Goal: Information Seeking & Learning: Learn about a topic

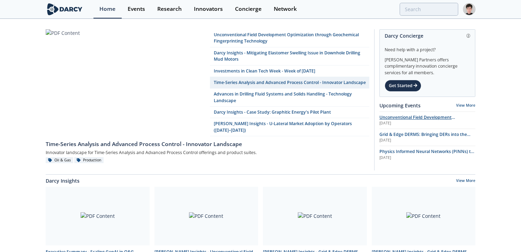
click at [385, 118] on span "Unconventional Field Development Optimization through Geochemical Fingerprintin…" at bounding box center [417, 123] width 76 height 19
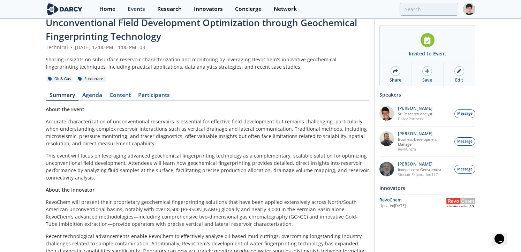
scroll to position [16, 0]
drag, startPoint x: 71, startPoint y: 201, endPoint x: 47, endPoint y: 201, distance: 24.1
click at [46, 201] on p "RevoChem will present their proprietary geochemical fingerprinting solutions th…" at bounding box center [207, 212] width 323 height 29
copy p "RevoChem"
click at [408, 134] on p "[PERSON_NAME]" at bounding box center [424, 133] width 53 height 5
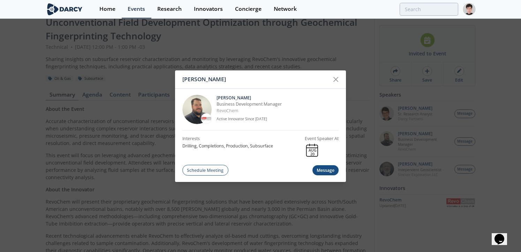
drag, startPoint x: 213, startPoint y: 36, endPoint x: 188, endPoint y: 42, distance: 26.0
click at [188, 42] on div "[PERSON_NAME] [PERSON_NAME] Business Development Manager RevoChem Active Innova…" at bounding box center [260, 126] width 521 height 252
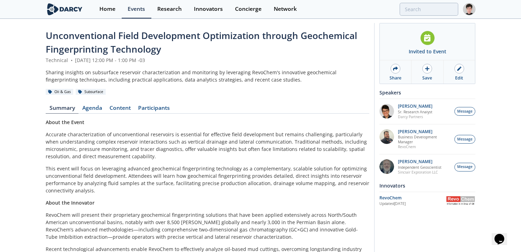
scroll to position [0, 0]
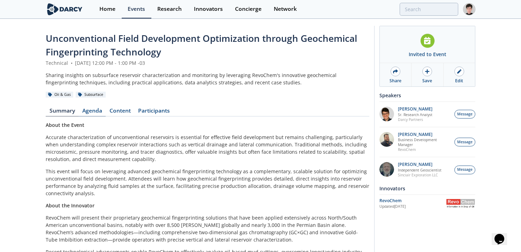
click at [92, 112] on link "Agenda" at bounding box center [91, 112] width 27 height 8
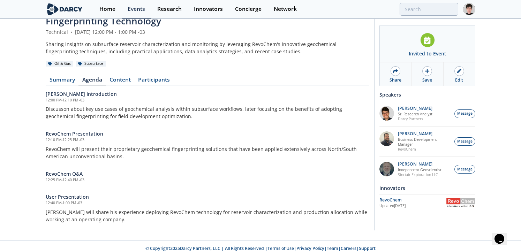
scroll to position [34, 0]
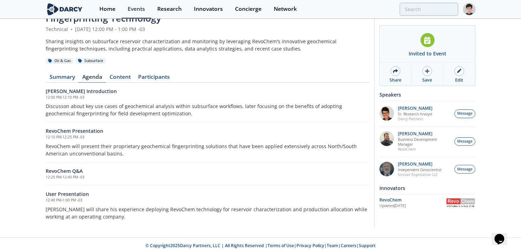
drag, startPoint x: 37, startPoint y: 153, endPoint x: 32, endPoint y: 154, distance: 4.6
click at [32, 154] on div "Unconventional Field Development Optimization through Geochemical Fingerprintin…" at bounding box center [260, 112] width 521 height 252
drag, startPoint x: 74, startPoint y: 209, endPoint x: 45, endPoint y: 212, distance: 29.4
click at [45, 212] on div "Unconventional Field Development Optimization through Geochemical Fingerprintin…" at bounding box center [260, 112] width 521 height 252
copy p "[PERSON_NAME]"
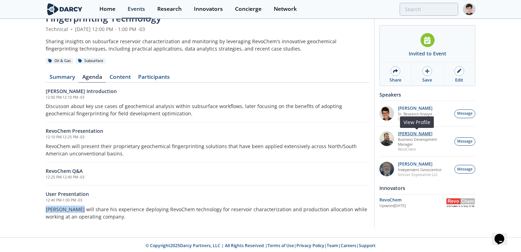
click at [407, 135] on p "[PERSON_NAME]" at bounding box center [424, 133] width 53 height 5
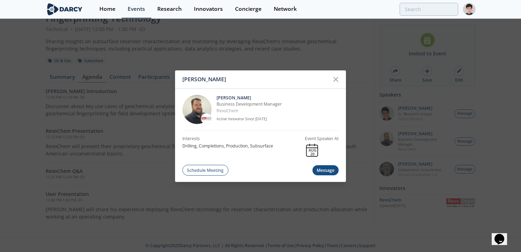
click at [268, 97] on p "[PERSON_NAME]" at bounding box center [277, 98] width 122 height 6
drag, startPoint x: 268, startPoint y: 97, endPoint x: 218, endPoint y: 99, distance: 49.9
click at [217, 99] on p "[PERSON_NAME]" at bounding box center [277, 98] width 122 height 6
copy p "[PERSON_NAME]"
click at [335, 79] on icon at bounding box center [335, 79] width 8 height 8
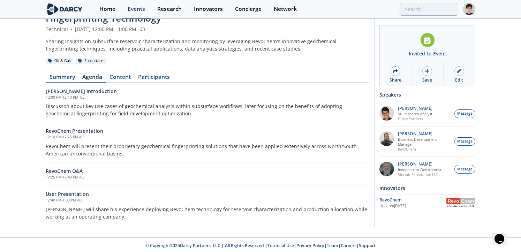
click at [55, 77] on link "Summary" at bounding box center [62, 78] width 33 height 8
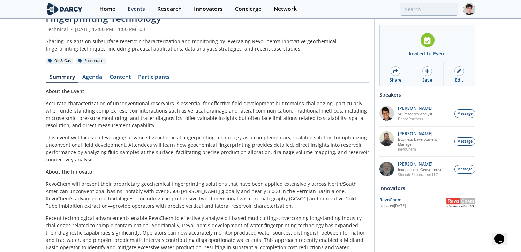
scroll to position [36, 0]
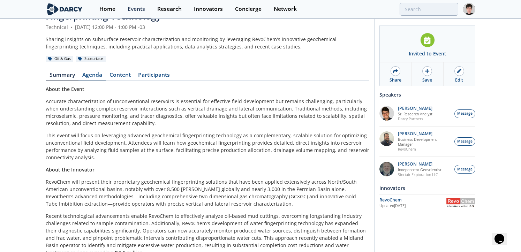
click at [97, 75] on link "Agenda" at bounding box center [91, 76] width 27 height 8
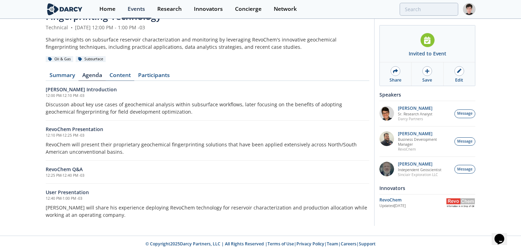
click at [125, 76] on link "Content" at bounding box center [120, 76] width 29 height 8
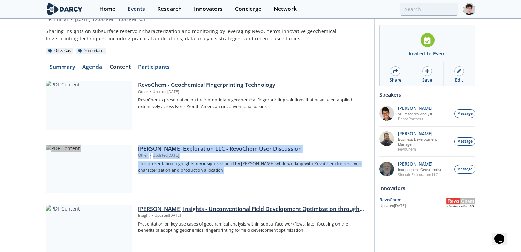
scroll to position [77, 0]
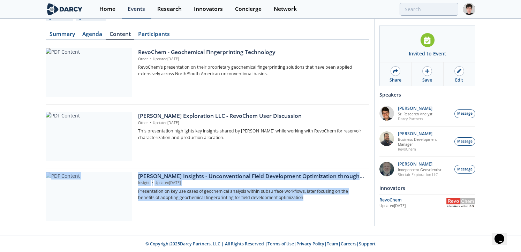
click at [134, 10] on div "Events" at bounding box center [136, 9] width 17 height 6
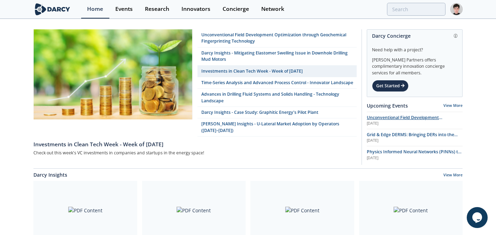
click at [373, 120] on p "Unconventional Field Development Optimization through Geochemical Fingerprintin…" at bounding box center [415, 117] width 96 height 6
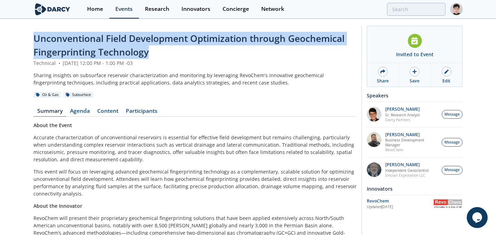
drag, startPoint x: 162, startPoint y: 52, endPoint x: 26, endPoint y: 41, distance: 135.7
click at [26, 41] on div "Unconventional Field Development Optimization through Geochemical Fingerprintin…" at bounding box center [248, 178] width 496 height 316
copy span "Unconventional Field Development Optimization through Geochemical Fingerprintin…"
